Goal: Task Accomplishment & Management: Use online tool/utility

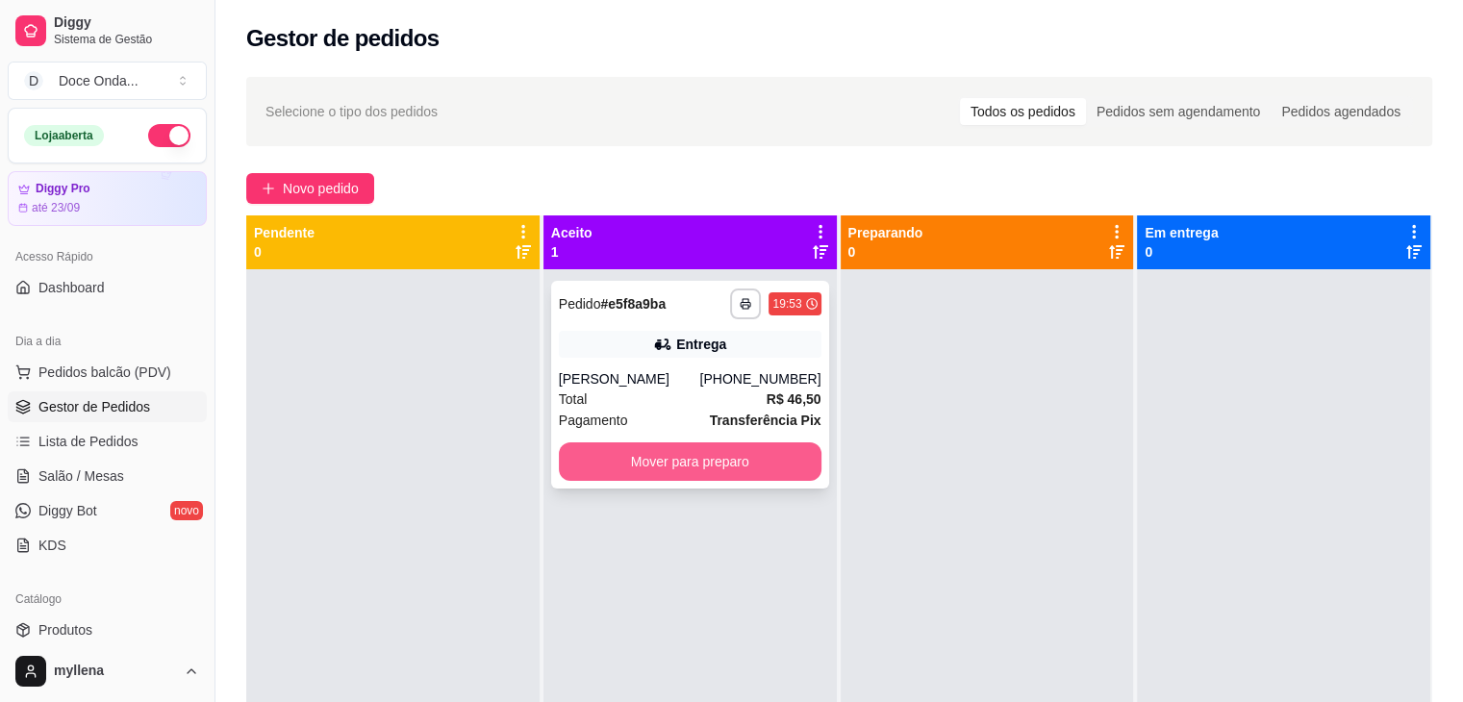
click at [703, 464] on button "Mover para preparo" at bounding box center [690, 461] width 263 height 38
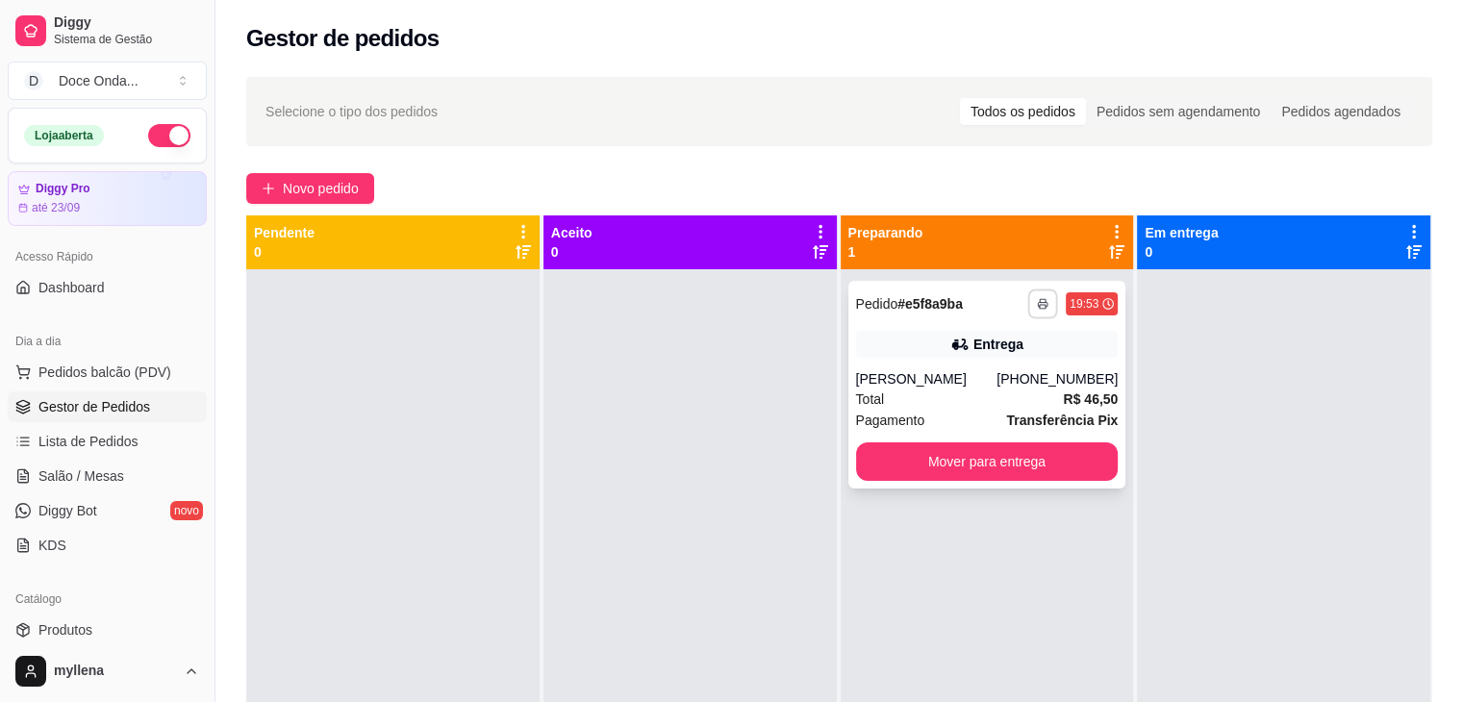
click at [1037, 306] on icon "button" at bounding box center [1043, 304] width 12 height 12
click at [989, 372] on button "IMPRESSORA" at bounding box center [981, 371] width 135 height 30
click at [1040, 300] on button "button" at bounding box center [1043, 303] width 30 height 30
click at [977, 377] on button "IMPRESSORA" at bounding box center [981, 371] width 139 height 31
click at [1037, 301] on icon "button" at bounding box center [1043, 304] width 12 height 12
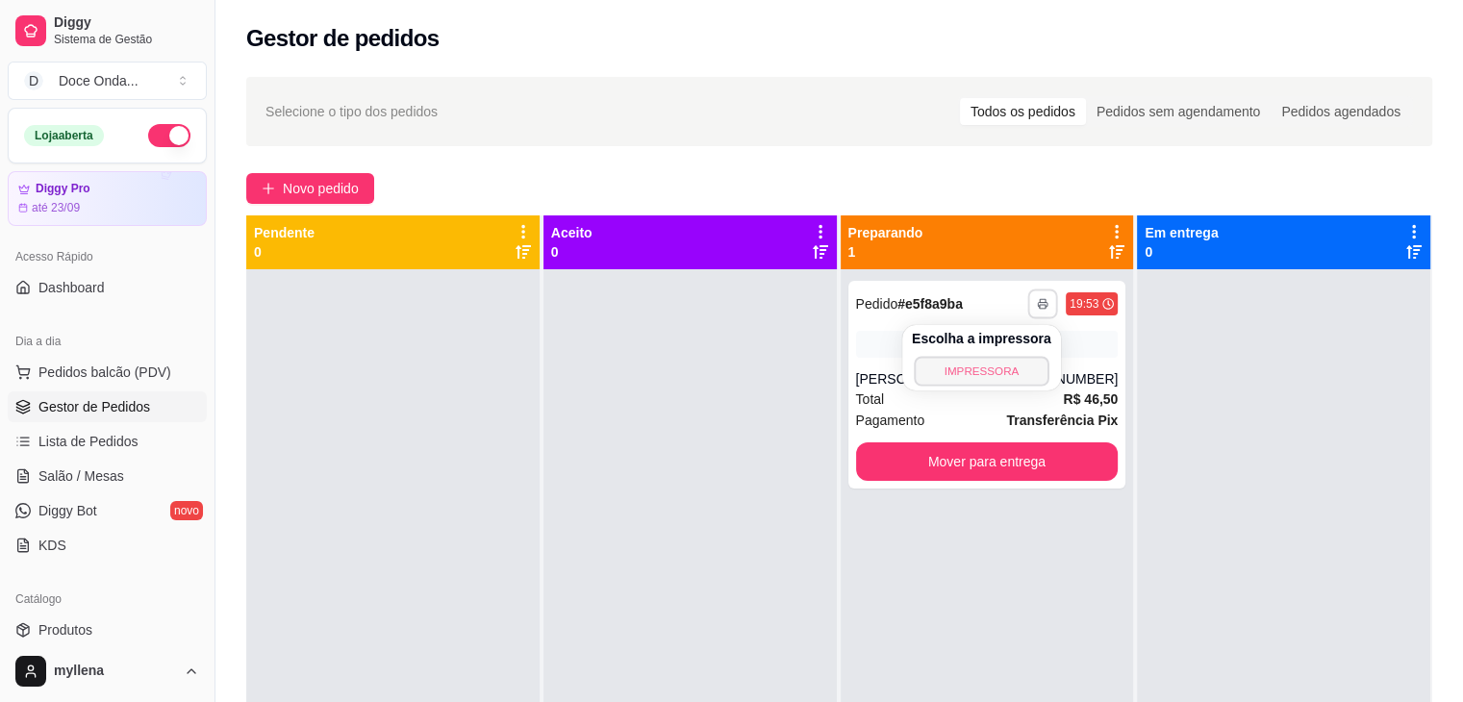
click at [998, 368] on button "IMPRESSORA" at bounding box center [981, 371] width 135 height 30
click at [992, 318] on div "**********" at bounding box center [987, 303] width 263 height 31
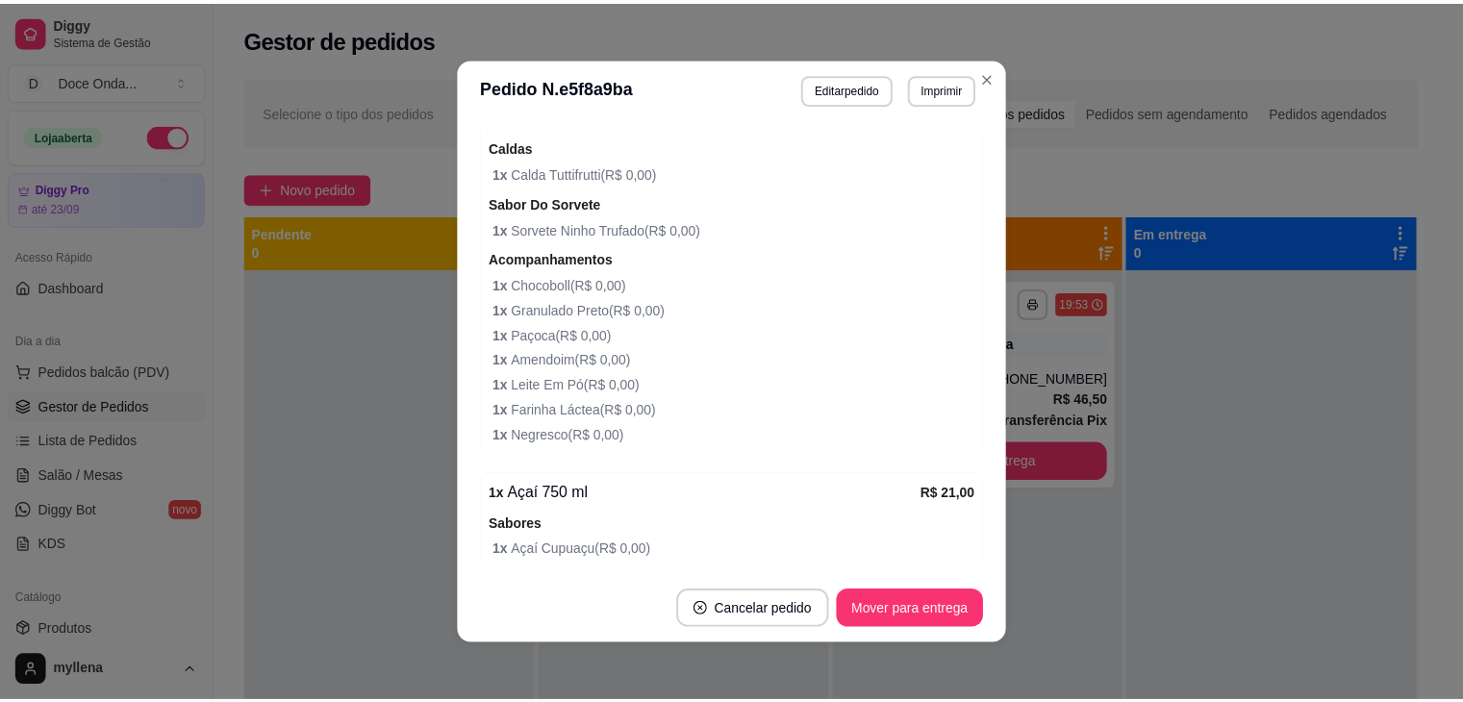
scroll to position [915, 0]
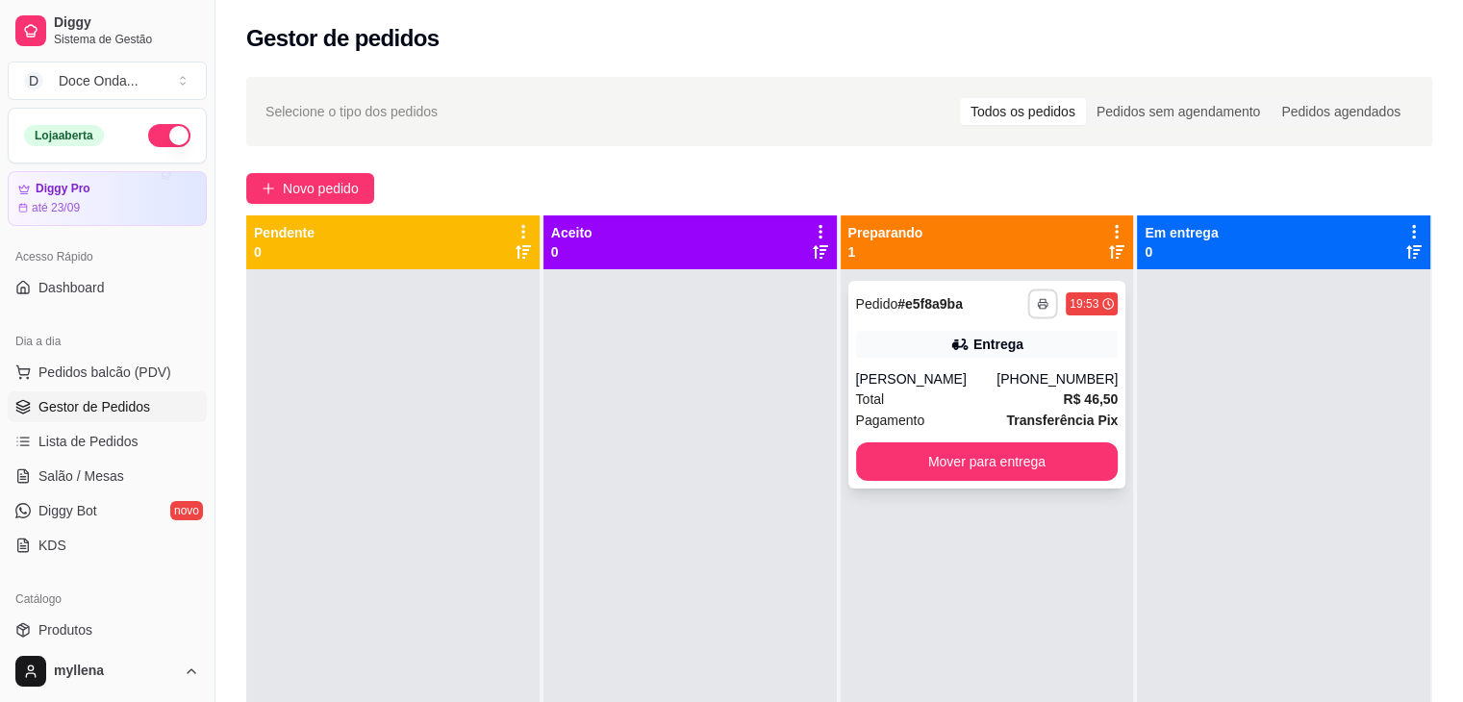
click at [1038, 303] on icon "button" at bounding box center [1043, 305] width 10 height 4
click at [992, 365] on button "IMPRESSORA" at bounding box center [981, 371] width 135 height 30
click at [1115, 225] on icon at bounding box center [1117, 231] width 4 height 13
